Goal: Task Accomplishment & Management: Complete application form

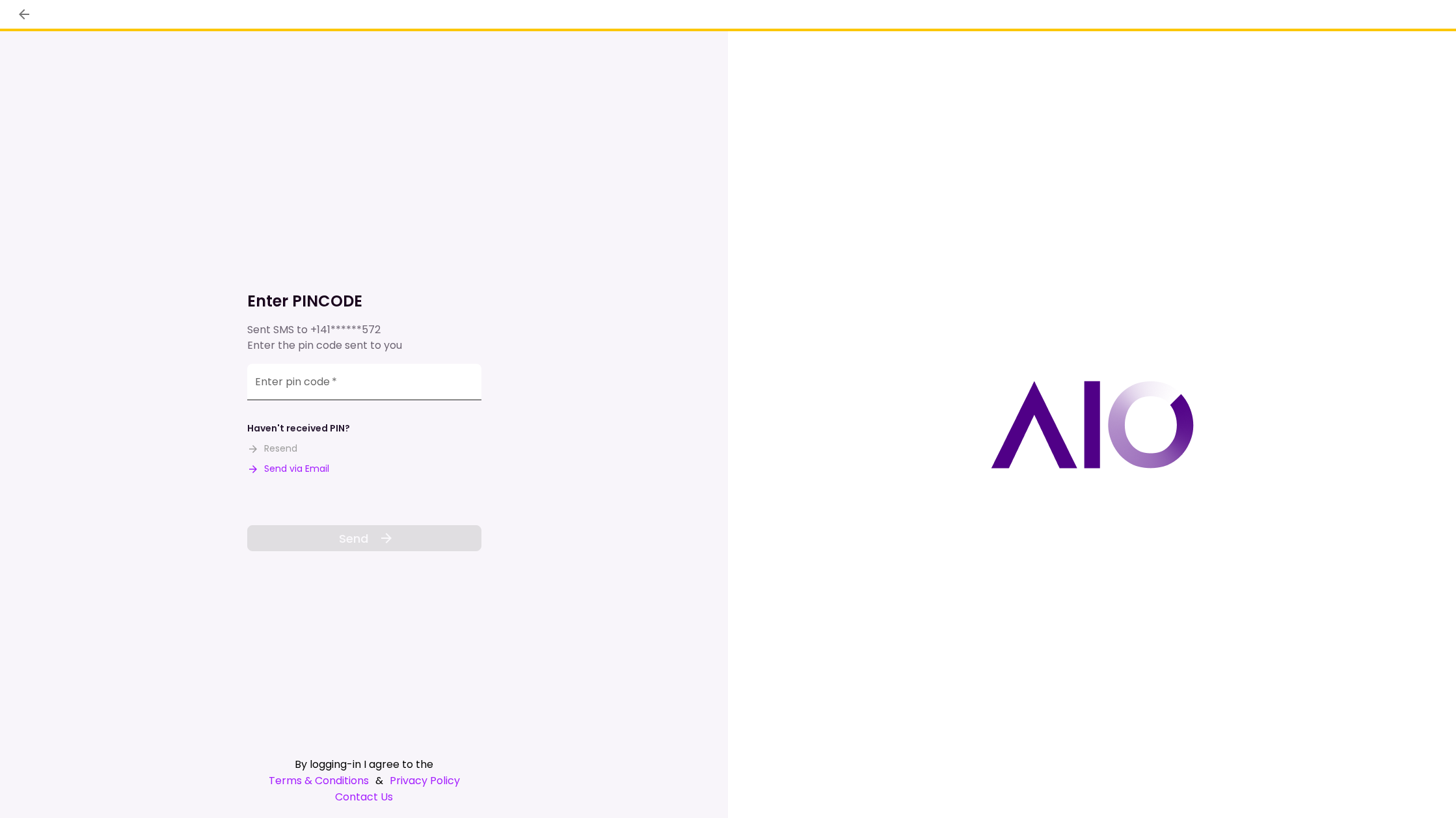
click at [343, 387] on input "Enter pin code   *" at bounding box center [364, 382] width 234 height 37
type input "******"
click at [368, 536] on button "Send" at bounding box center [364, 538] width 234 height 26
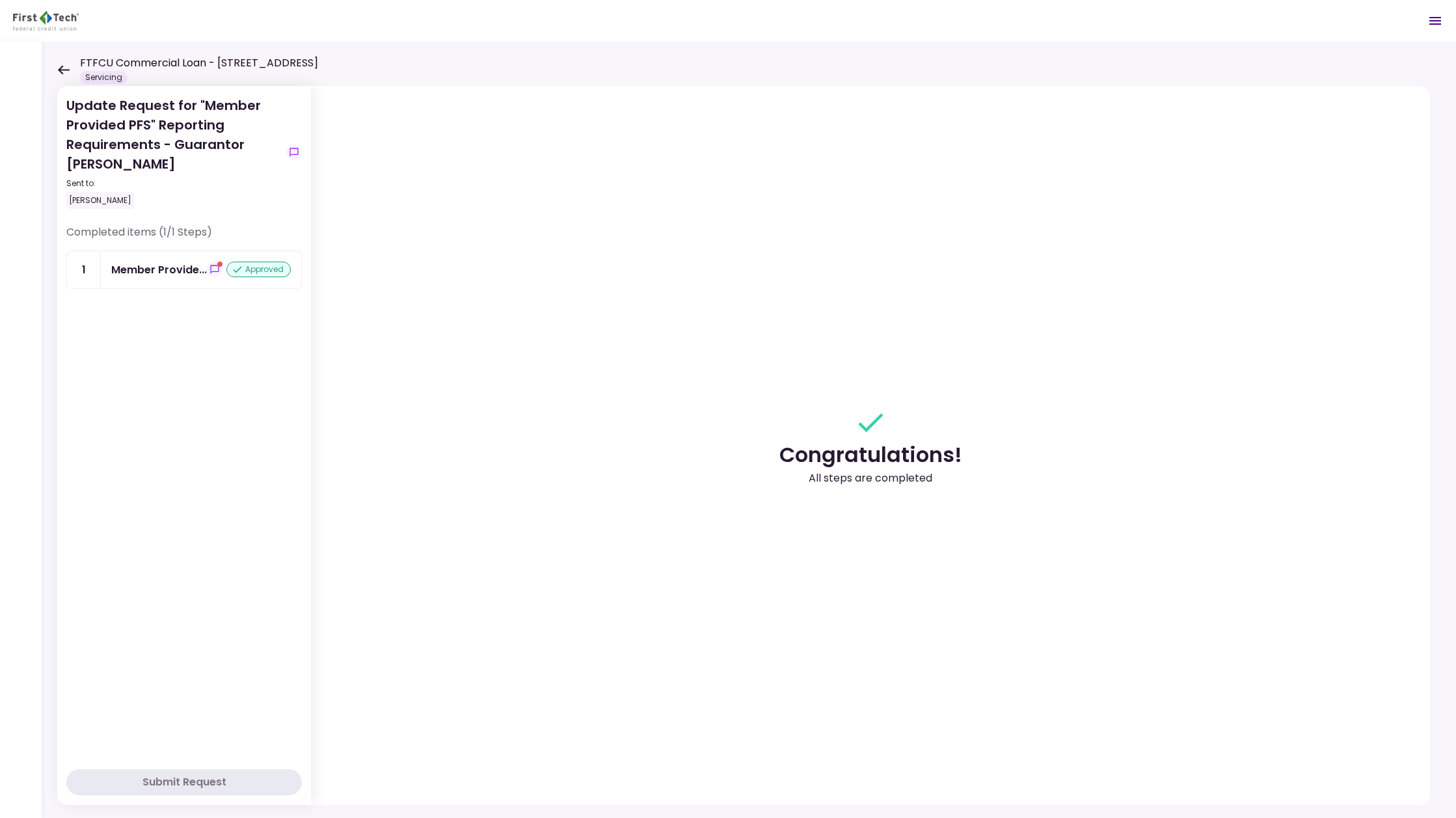
click at [63, 68] on icon at bounding box center [63, 70] width 12 height 10
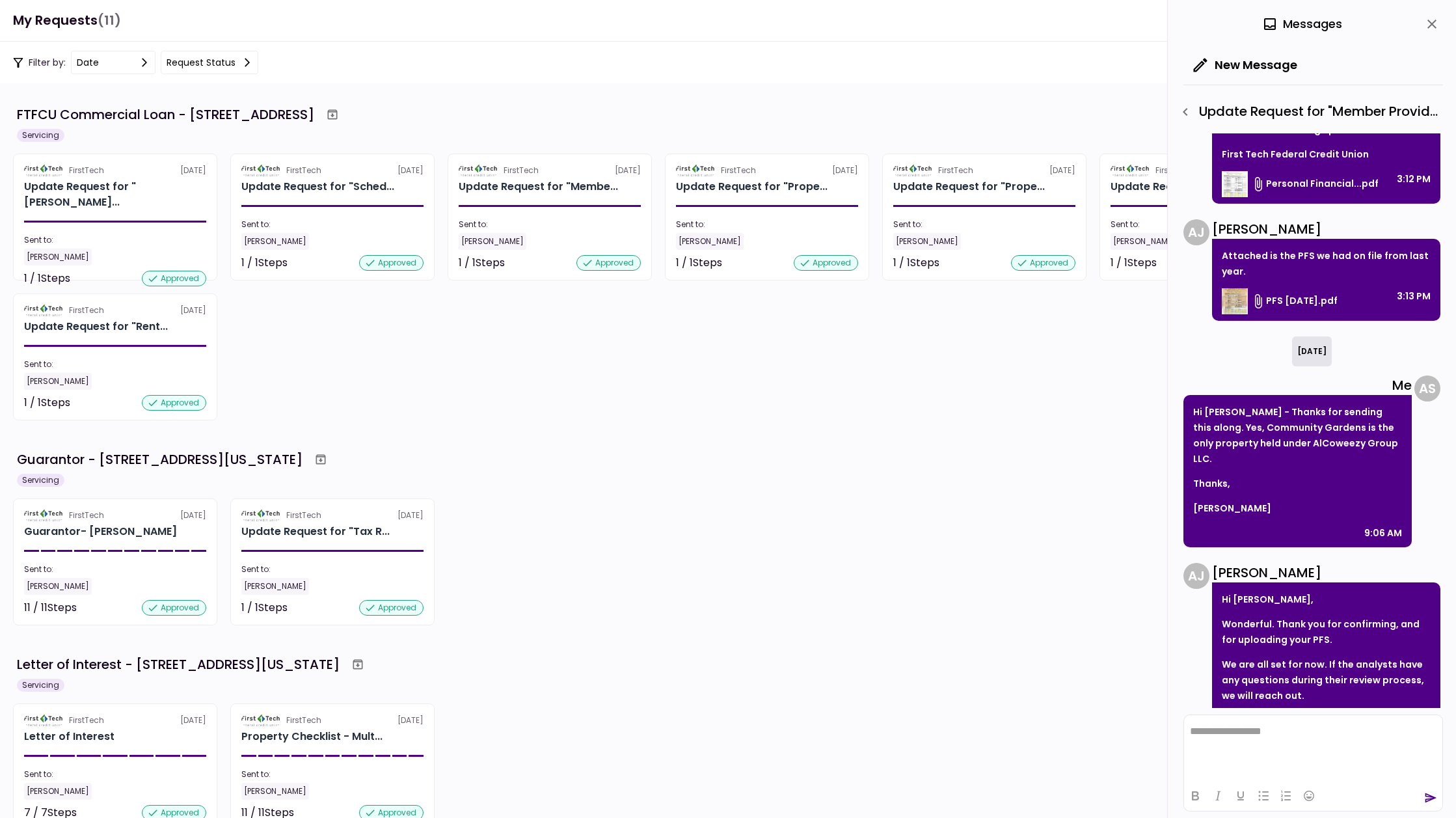
scroll to position [487, 0]
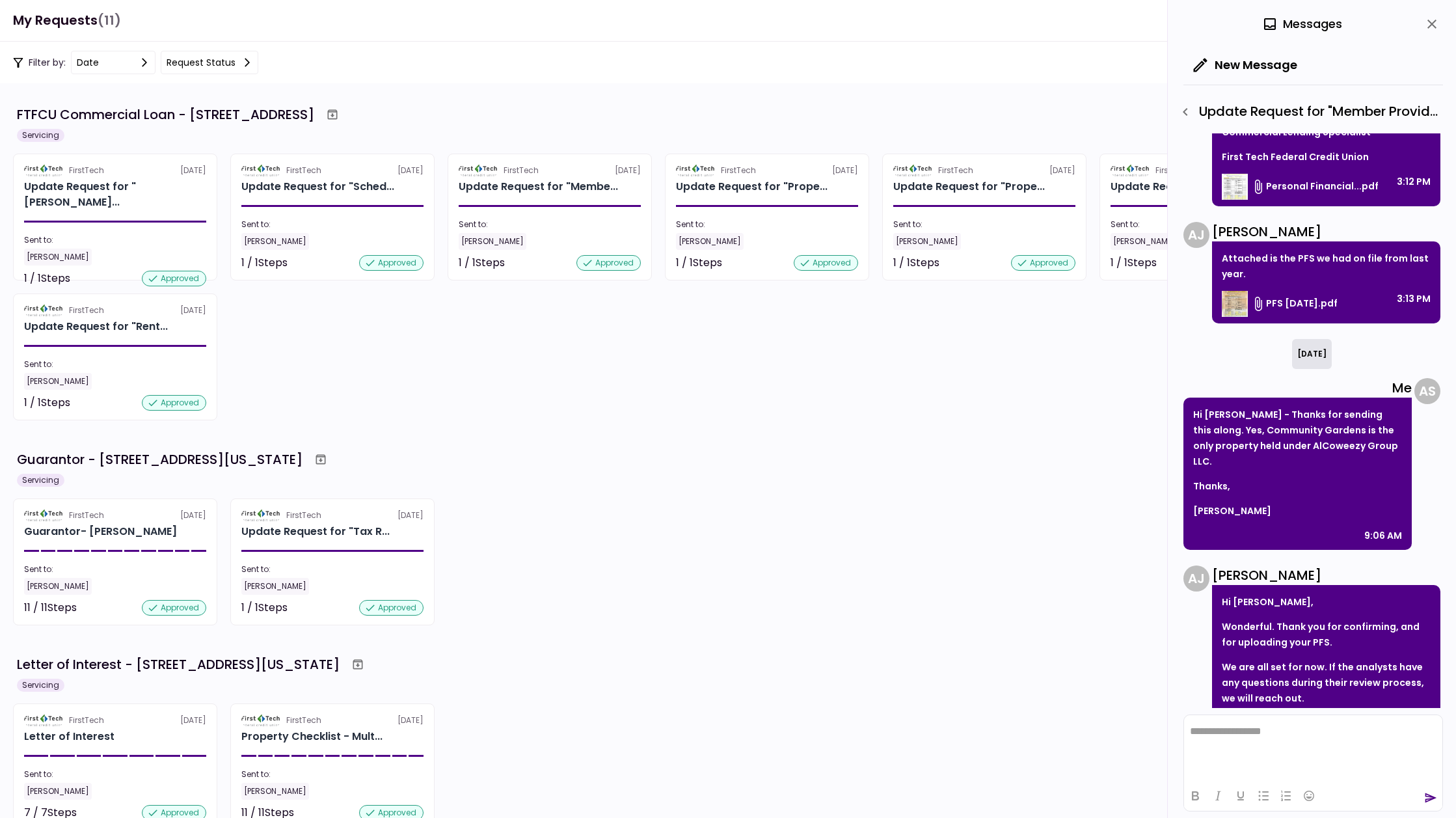
click at [1429, 22] on icon "close" at bounding box center [1432, 24] width 9 height 9
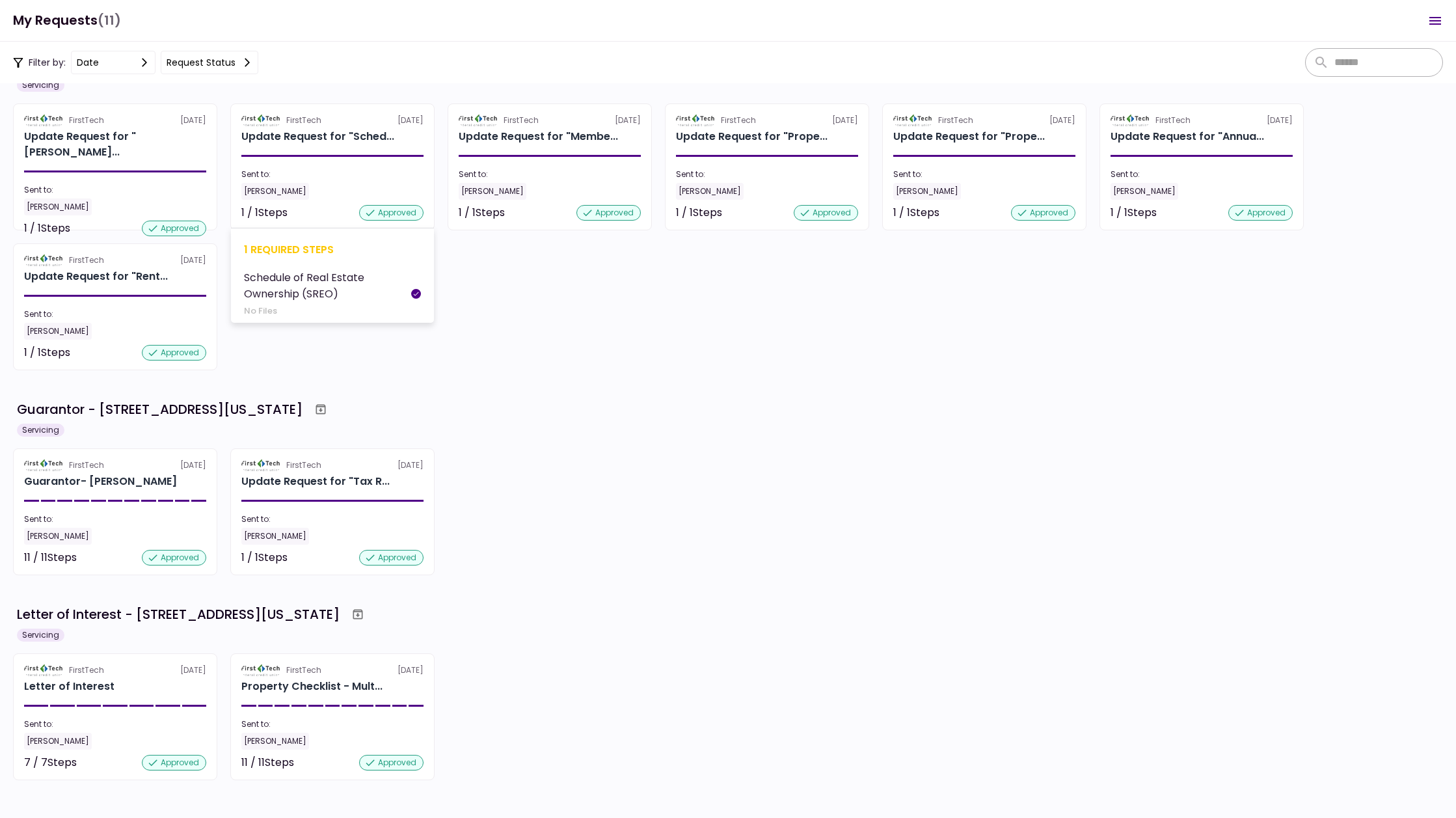
scroll to position [59, 0]
